Goal: Transaction & Acquisition: Purchase product/service

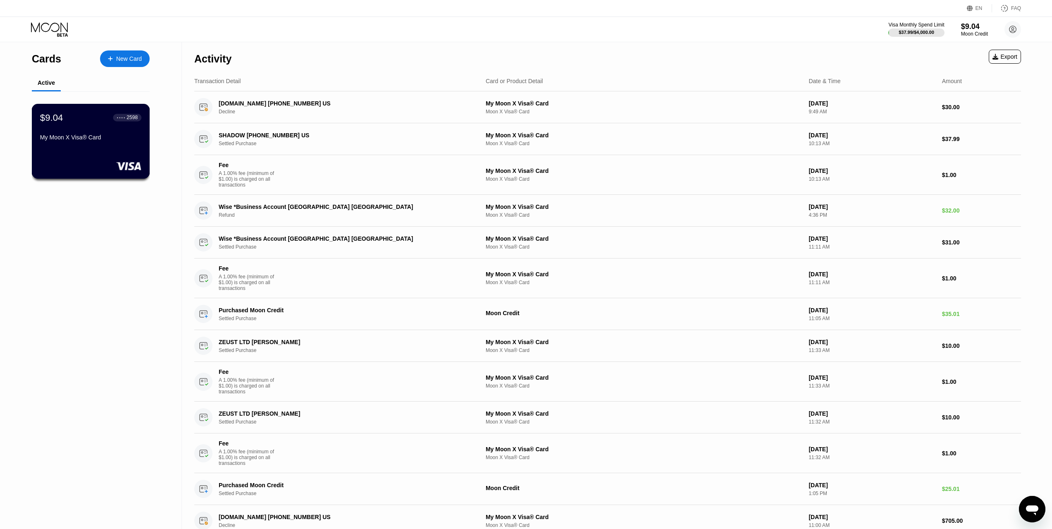
click at [83, 130] on div "$9.04 ● ● ● ● 2598 My Moon X Visa® Card" at bounding box center [90, 128] width 101 height 32
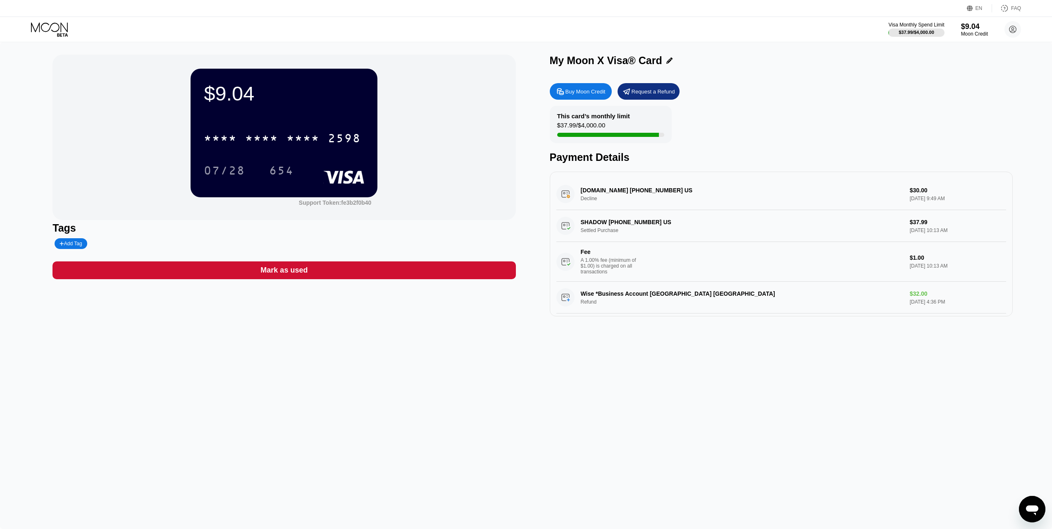
click at [595, 95] on div "Buy Moon Credit" at bounding box center [586, 91] width 40 height 7
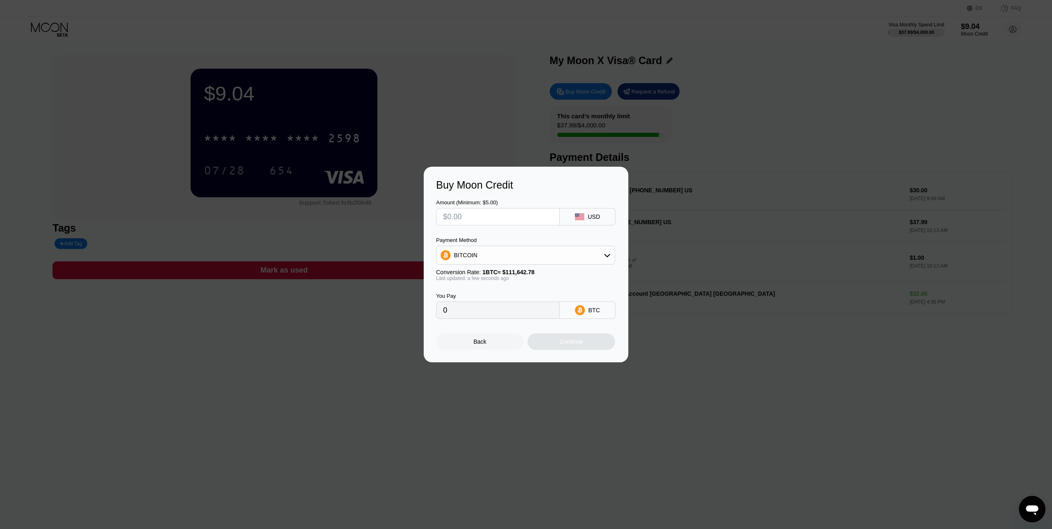
click at [532, 218] on input "text" at bounding box center [498, 216] width 110 height 17
click at [486, 256] on div "BITCOIN" at bounding box center [526, 255] width 178 height 17
click at [484, 299] on span "USDT on TRON" at bounding box center [477, 296] width 42 height 7
type input "0.00"
click at [478, 220] on input "text" at bounding box center [498, 216] width 110 height 17
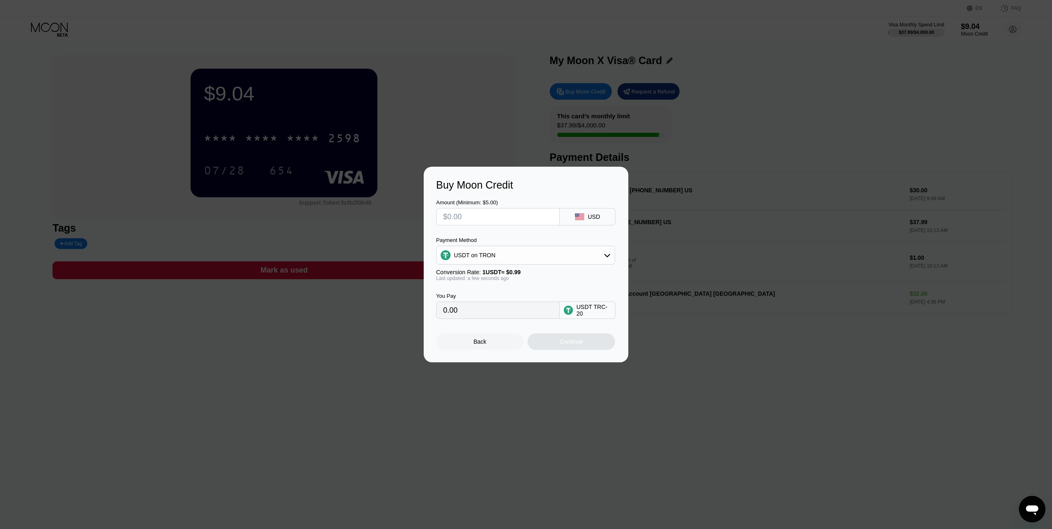
type input "$5"
type input "5.05"
type input "$50"
type input "50.51"
type input "$50"
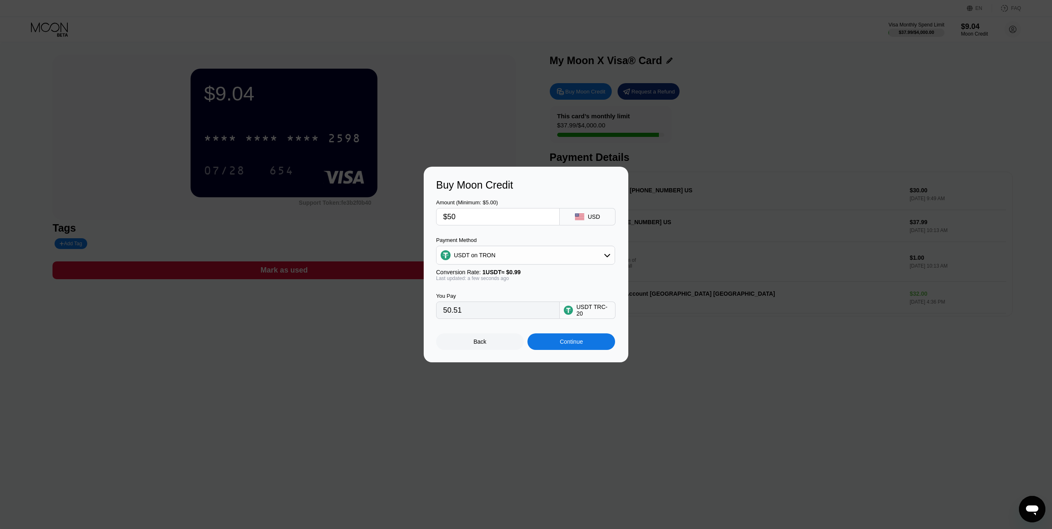
click at [588, 347] on div "Continue" at bounding box center [572, 341] width 88 height 17
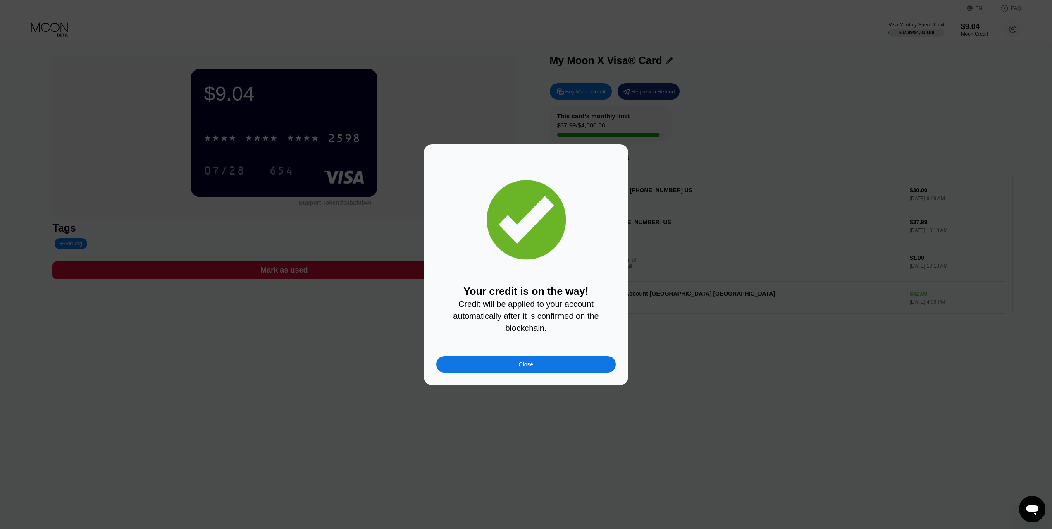
click at [550, 368] on div "Close" at bounding box center [526, 364] width 180 height 17
